Goal: Use online tool/utility: Utilize a website feature to perform a specific function

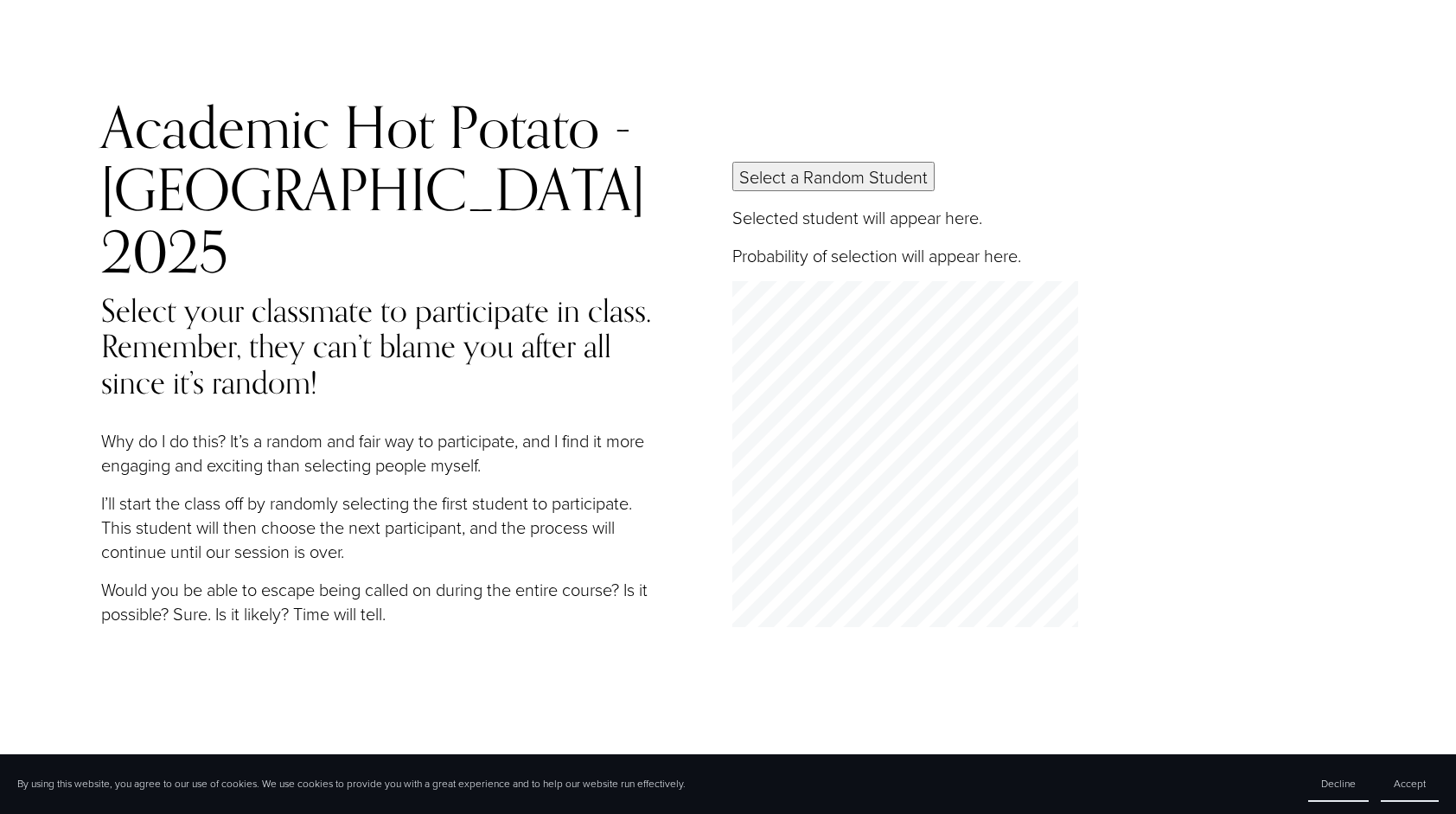
click at [796, 166] on button "Select a Random Student" at bounding box center [834, 177] width 203 height 30
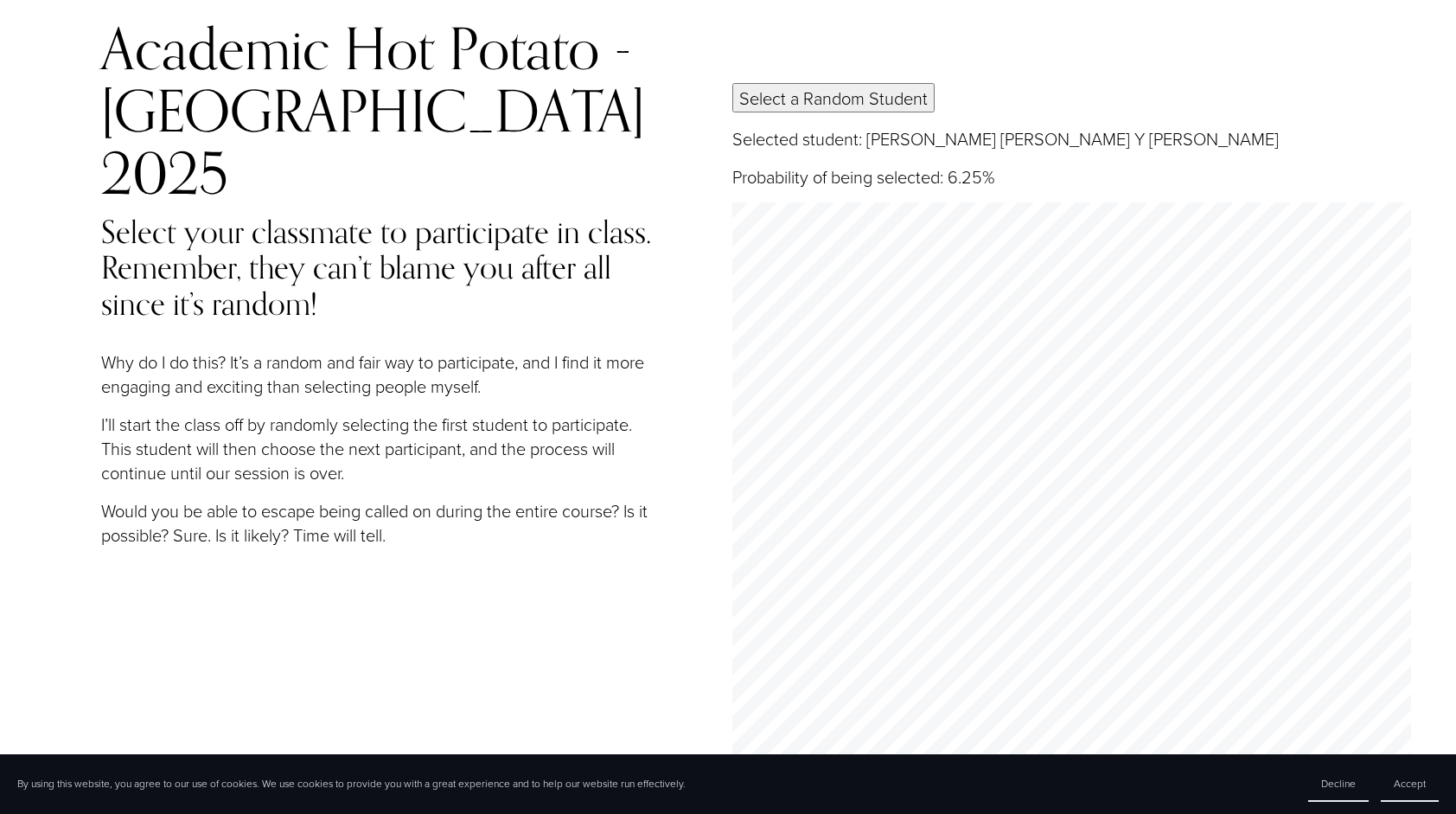
scroll to position [78, 0]
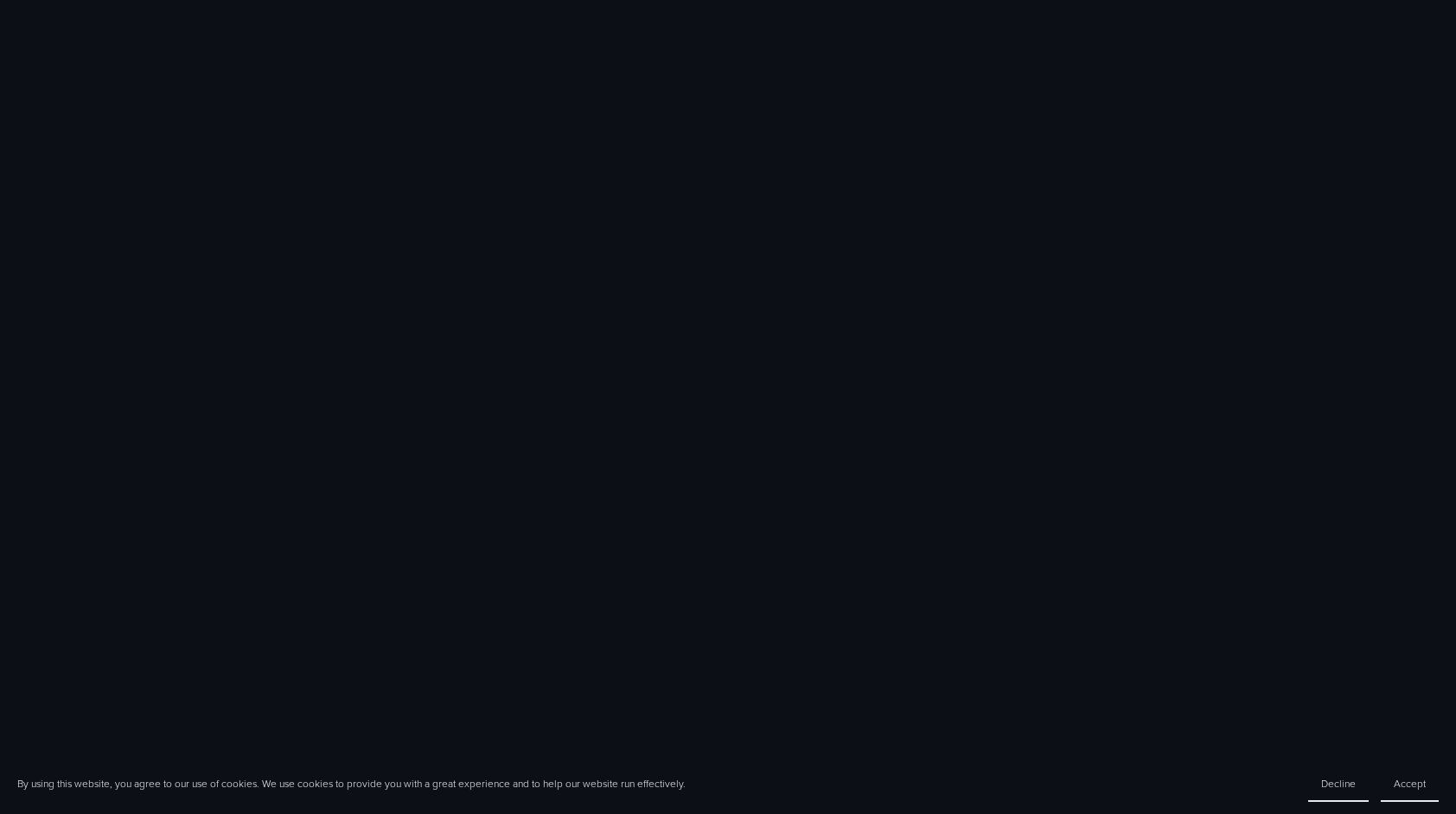
scroll to position [1373, 0]
click at [1401, 773] on button "Accept" at bounding box center [1410, 784] width 58 height 36
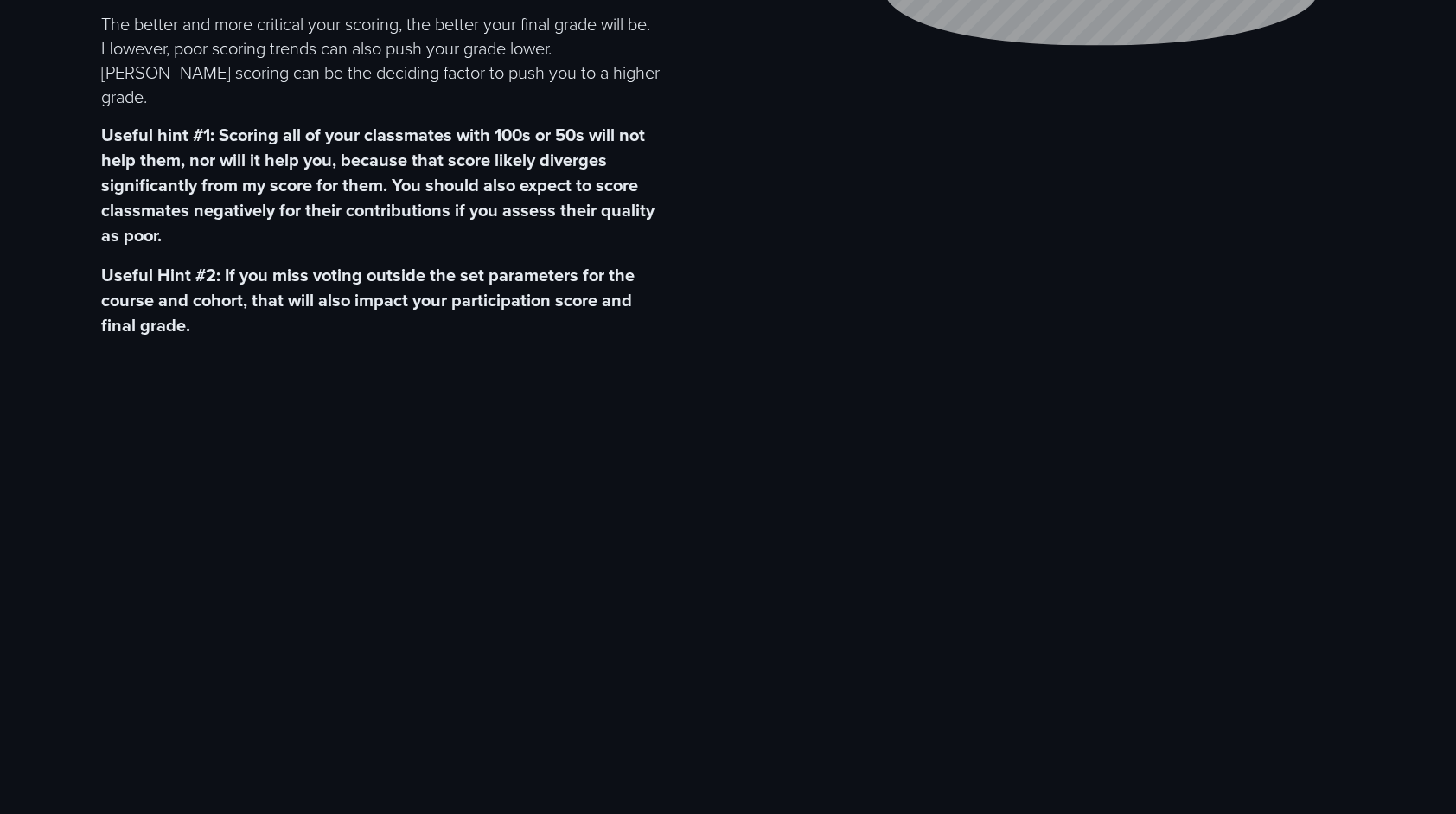
scroll to position [585, 0]
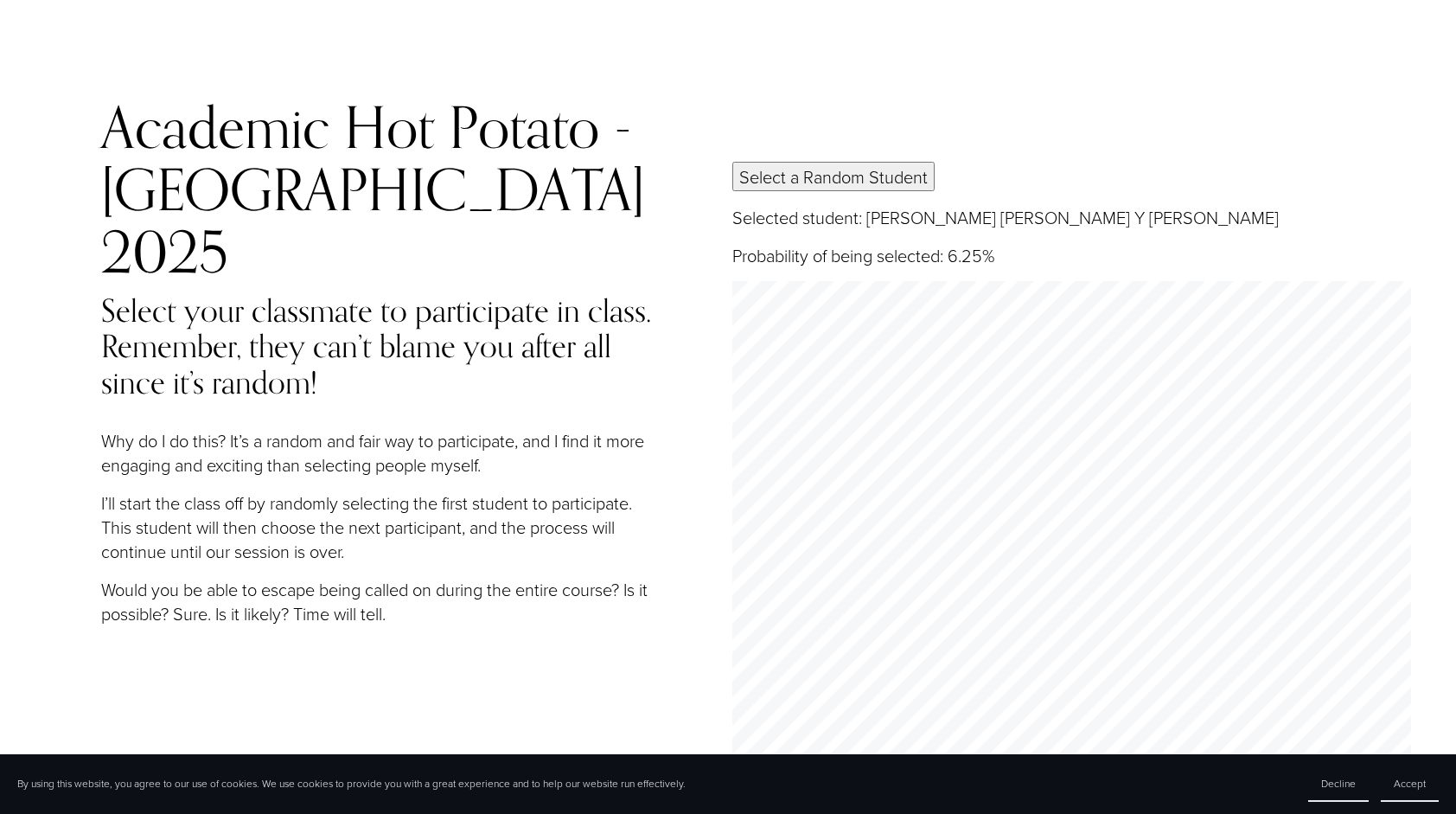
scroll to position [78, 0]
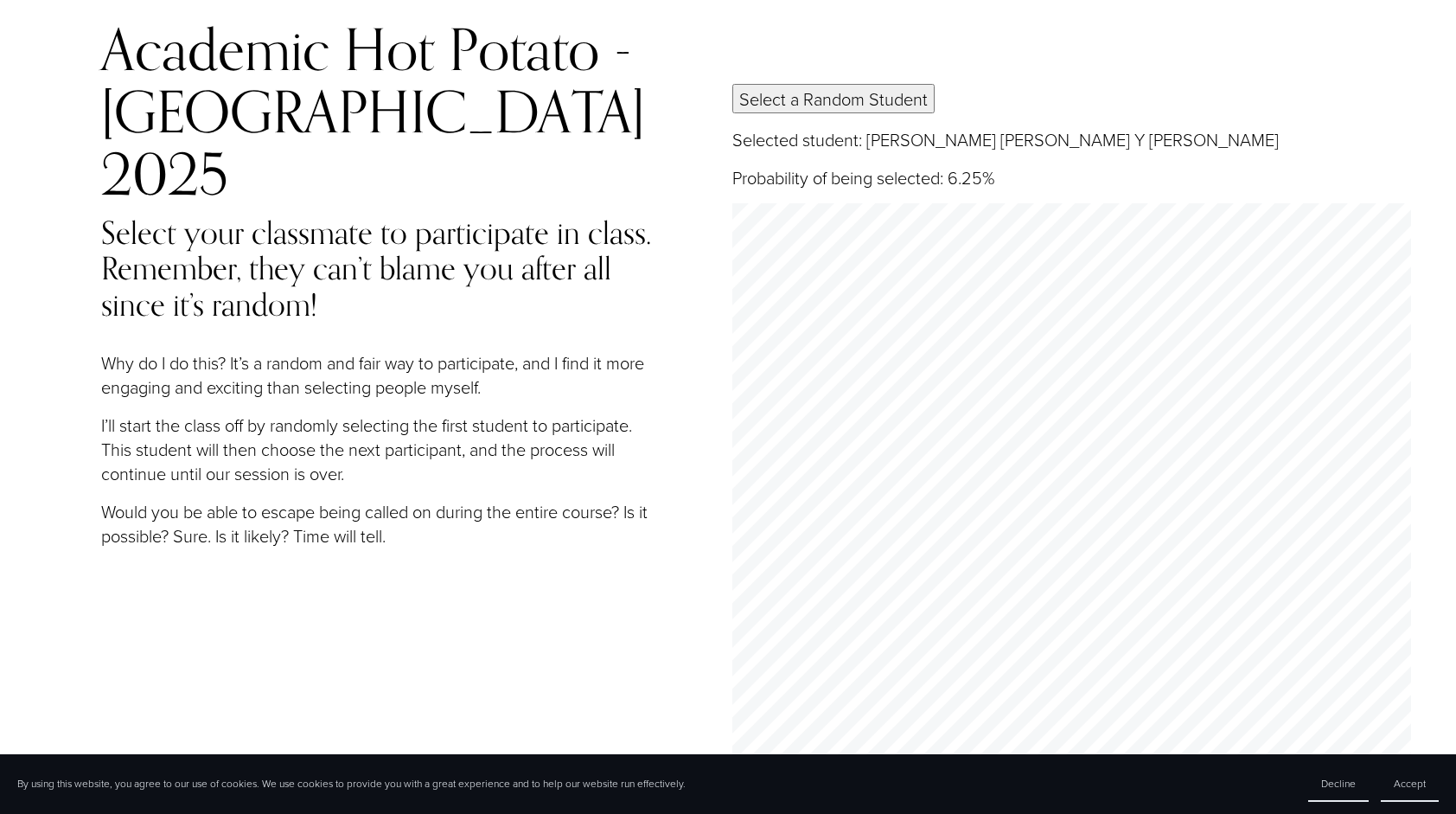
click at [892, 84] on button "Select a Random Student" at bounding box center [834, 99] width 203 height 30
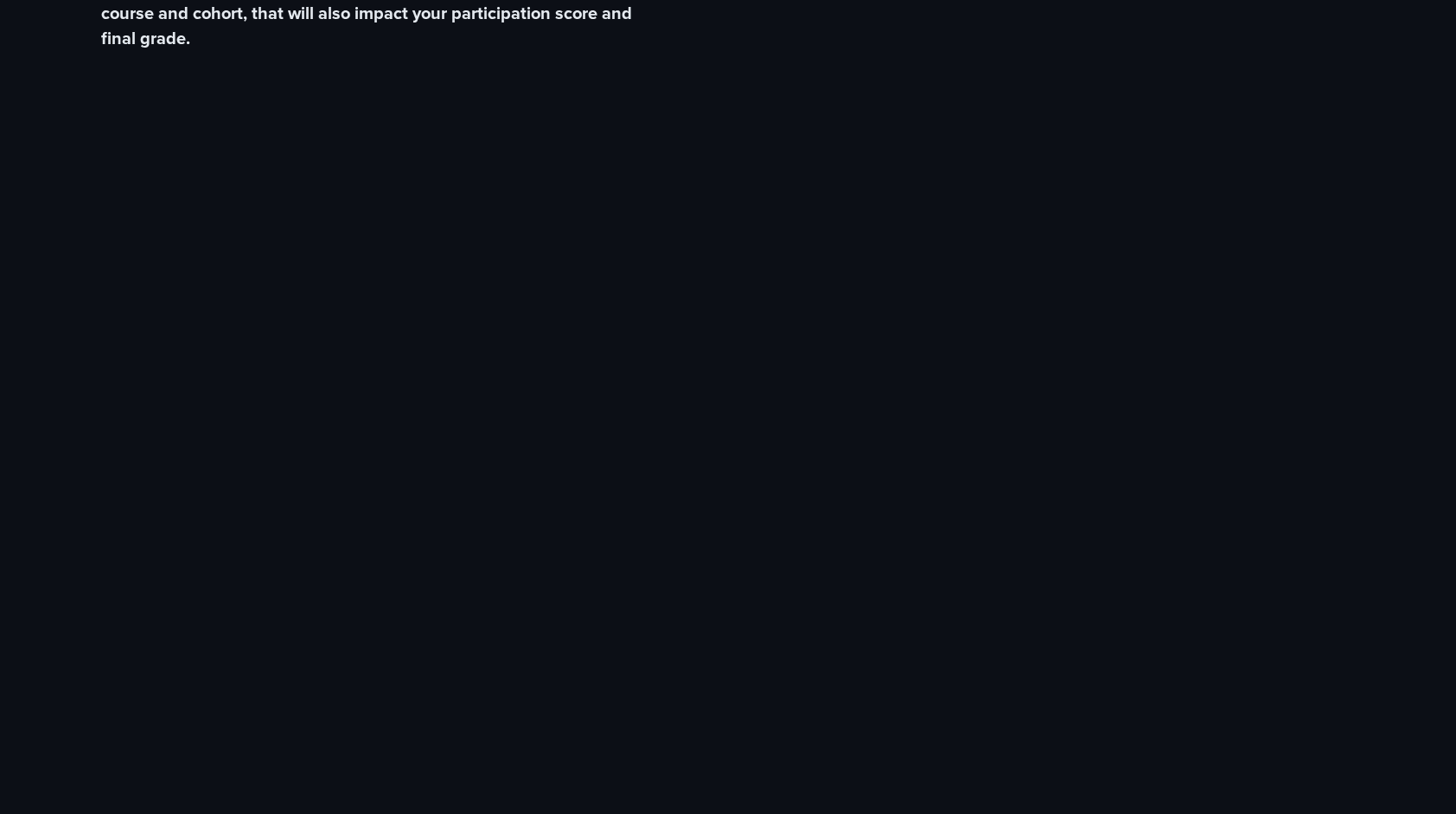
scroll to position [1116, 0]
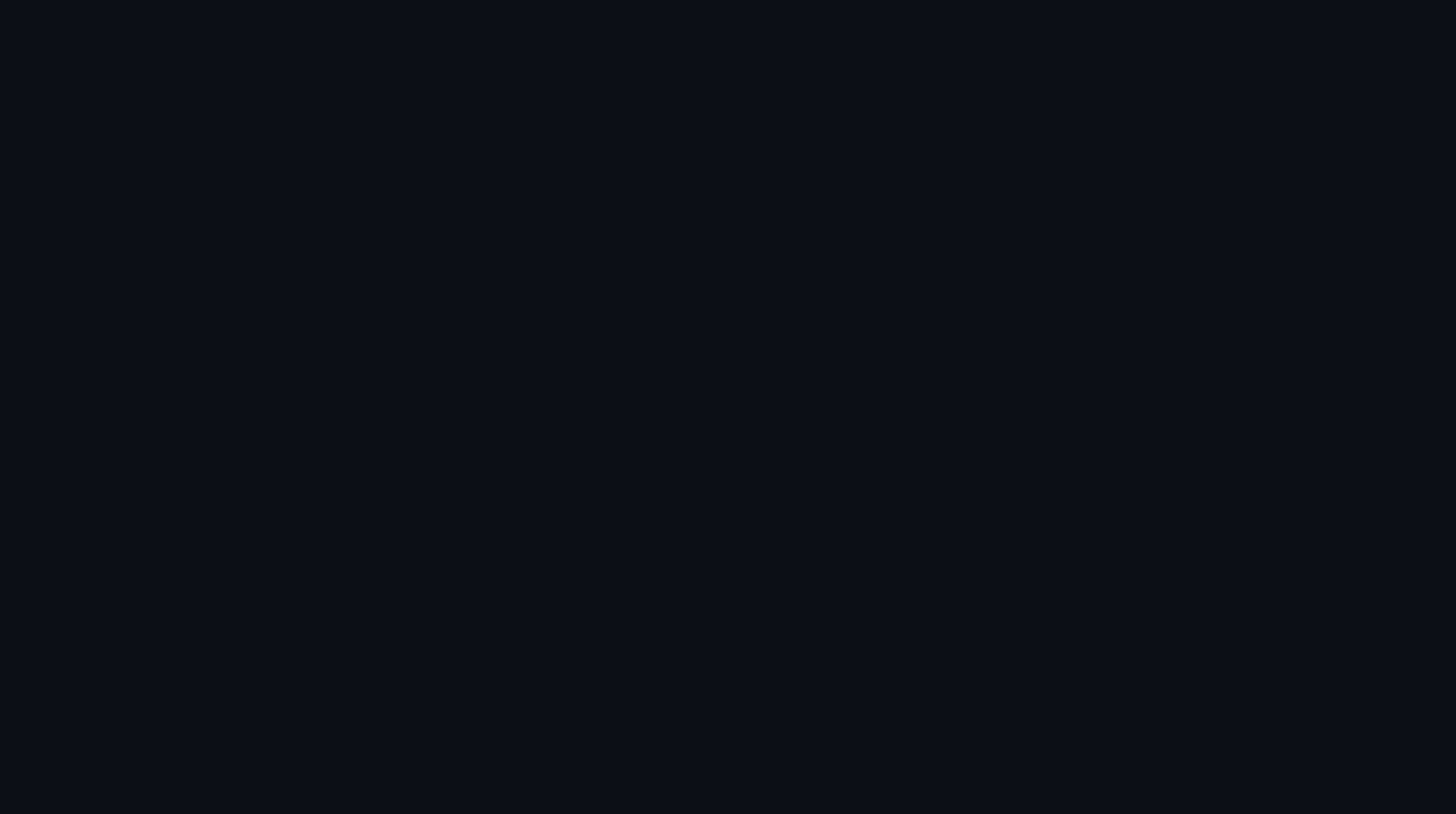
scroll to position [1867, 0]
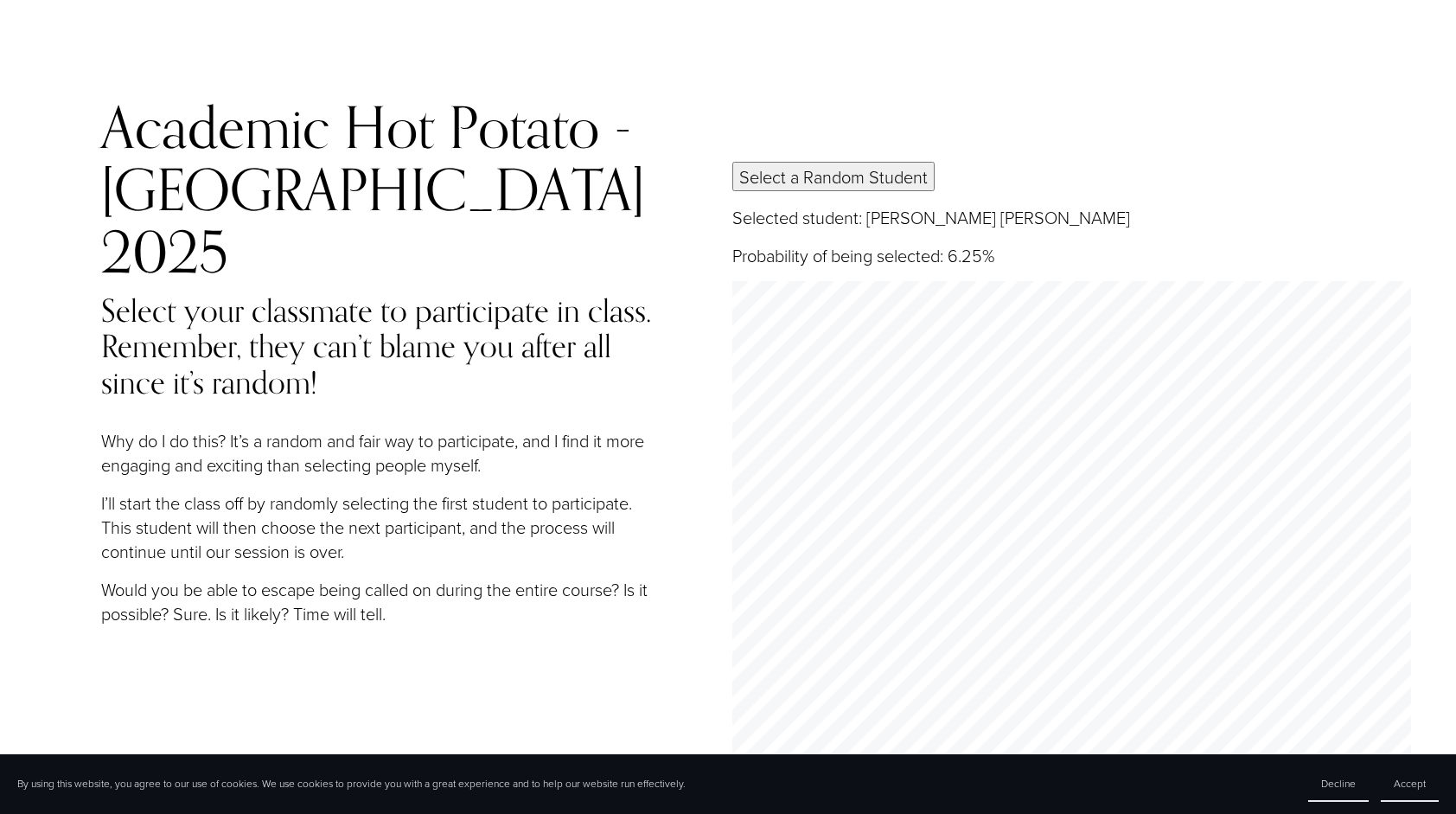
scroll to position [78, 0]
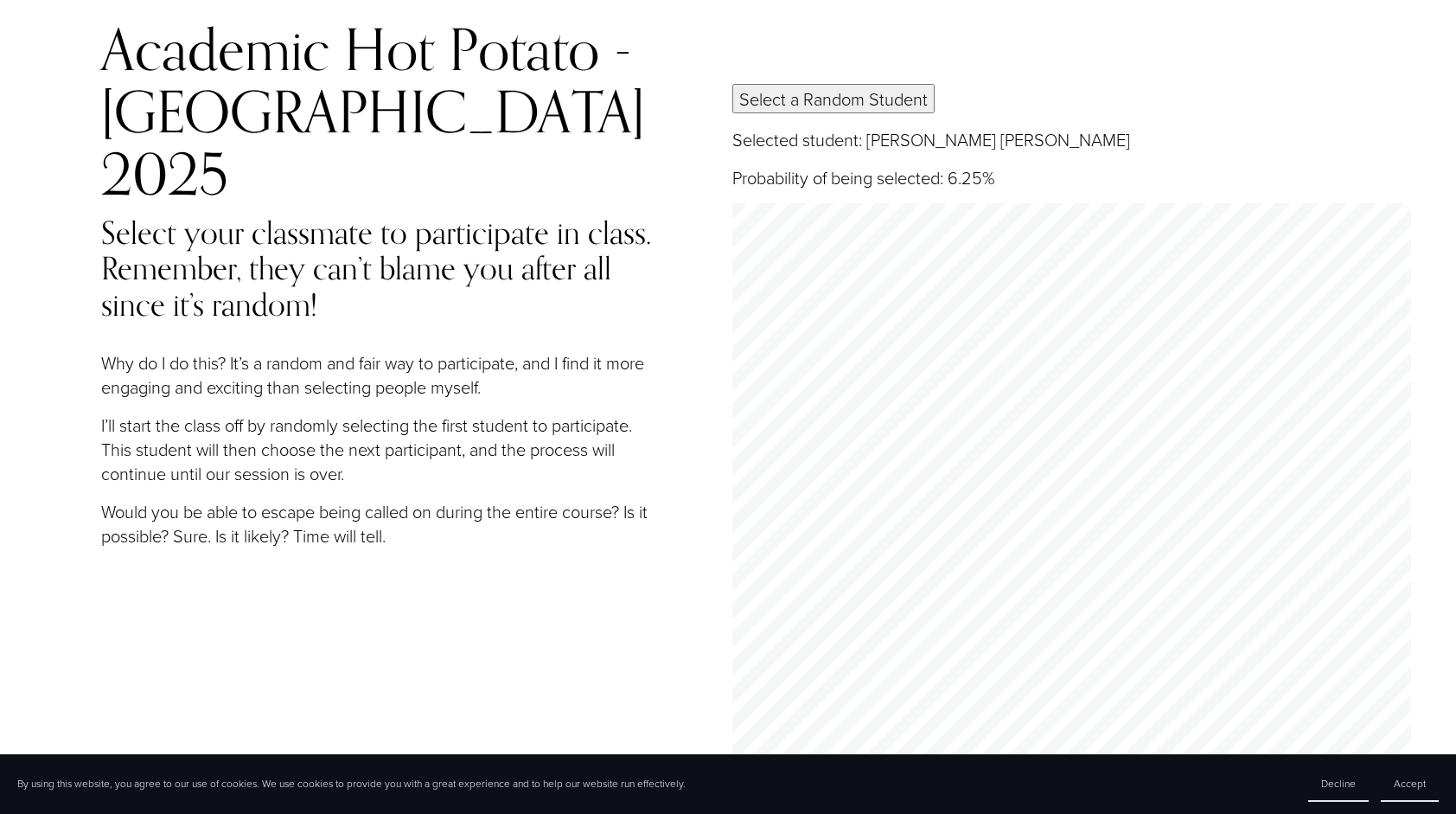
click at [900, 94] on div "Select a Random Student Selected student: [PERSON_NAME] [PERSON_NAME] Probabili…" at bounding box center [1072, 483] width 680 height 798
click at [884, 84] on button "Select a Random Student" at bounding box center [834, 99] width 203 height 30
click at [858, 84] on button "Select a Random Student" at bounding box center [834, 99] width 203 height 30
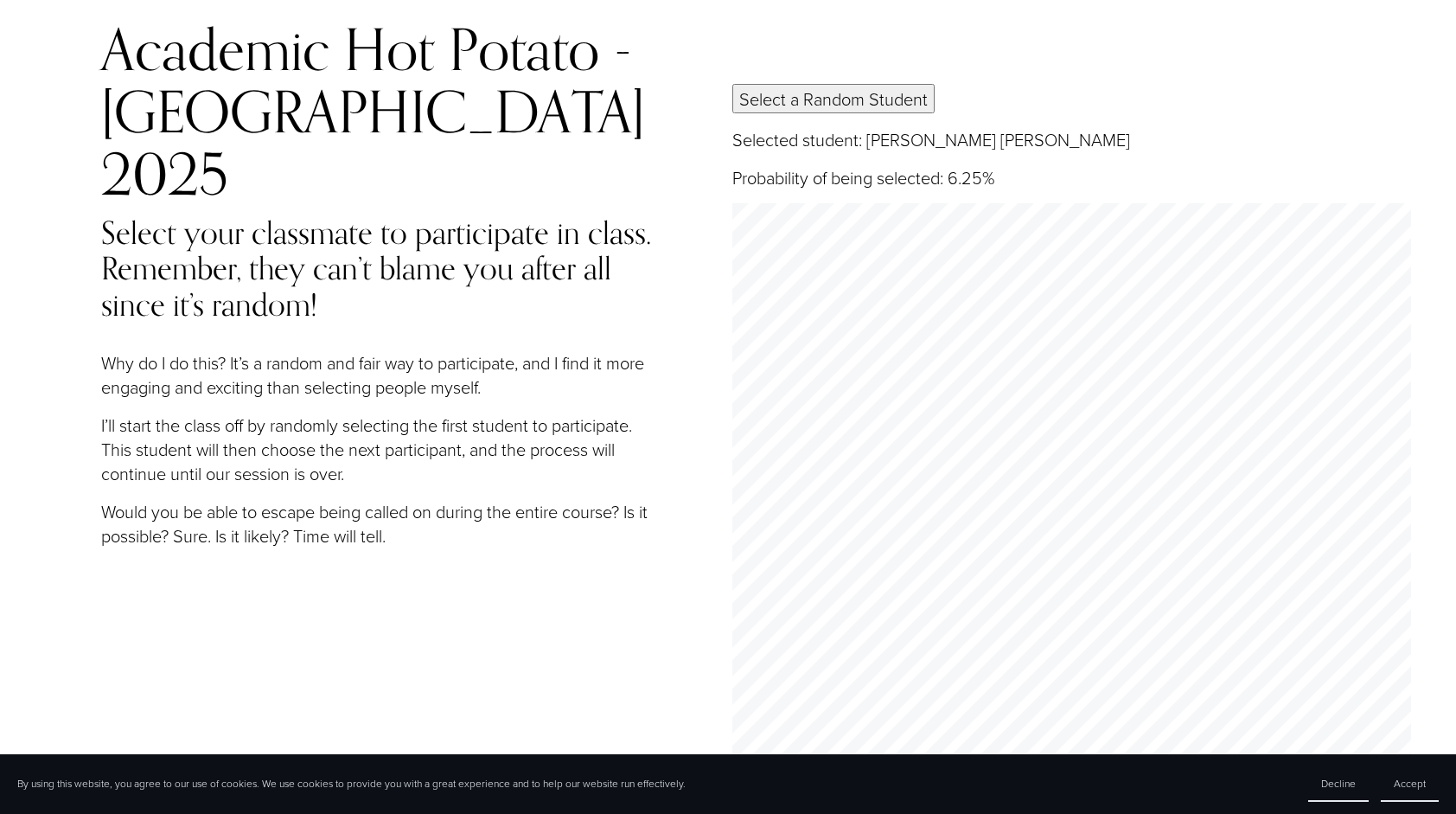
click at [858, 84] on button "Select a Random Student" at bounding box center [834, 99] width 203 height 30
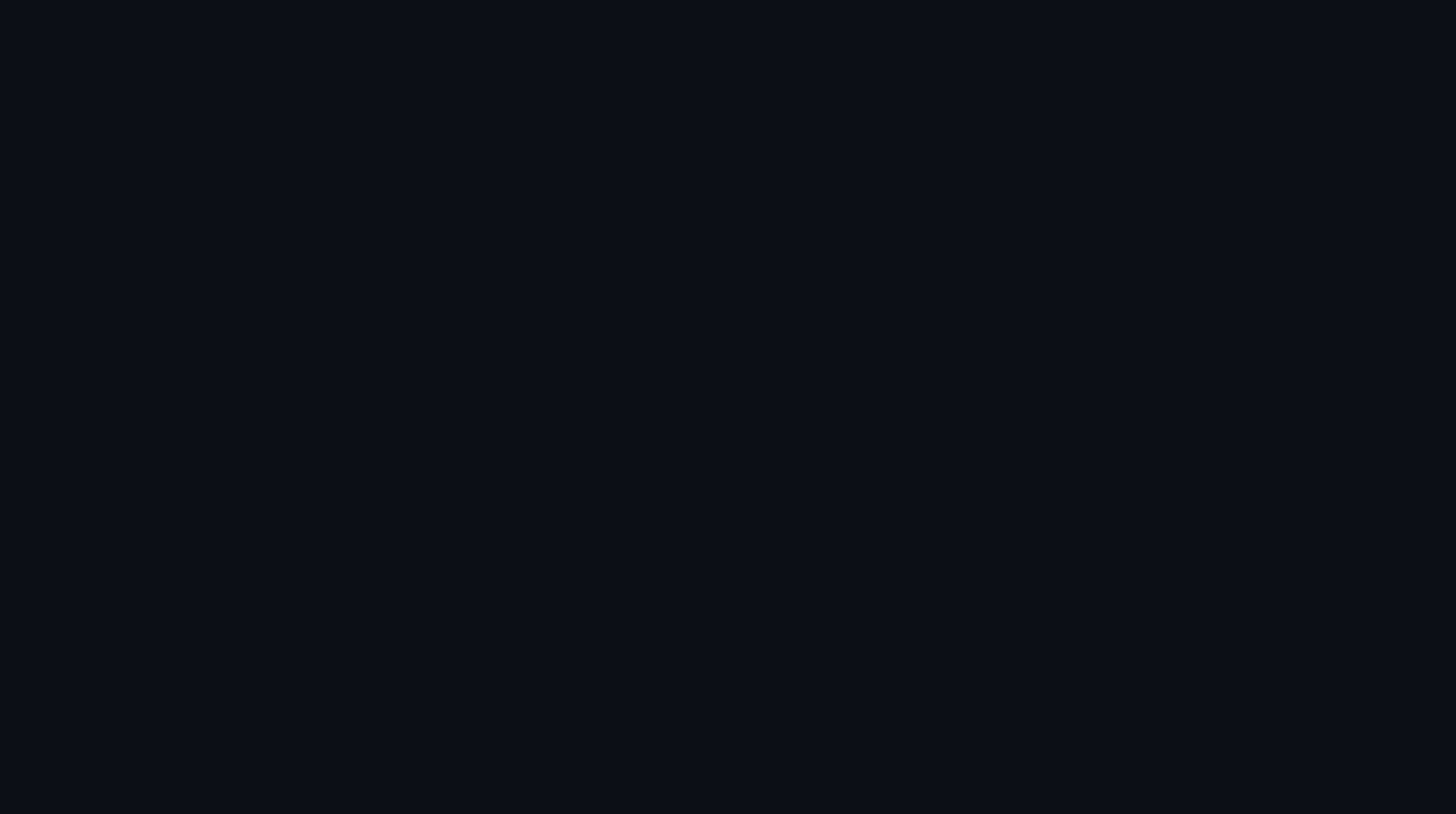
scroll to position [1614, 0]
